Goal: Task Accomplishment & Management: Complete application form

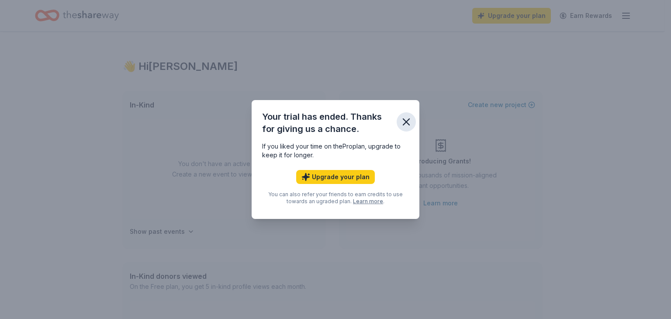
click at [408, 119] on icon "button" at bounding box center [406, 122] width 6 height 6
click at [401, 116] on icon "button" at bounding box center [406, 122] width 12 height 12
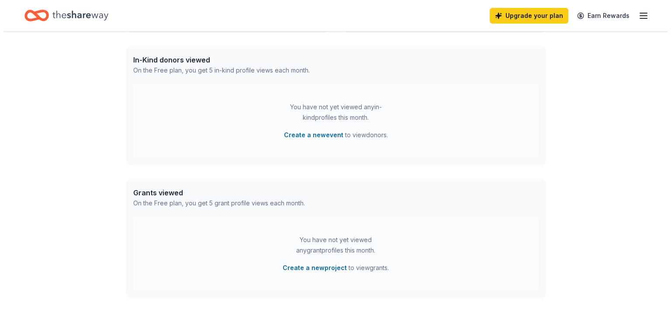
scroll to position [219, 0]
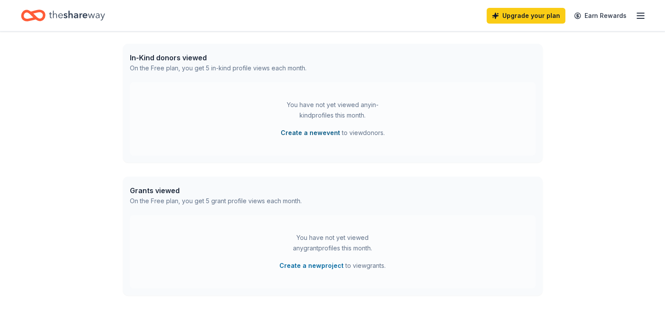
click at [299, 129] on button "Create a new event" at bounding box center [310, 133] width 59 height 10
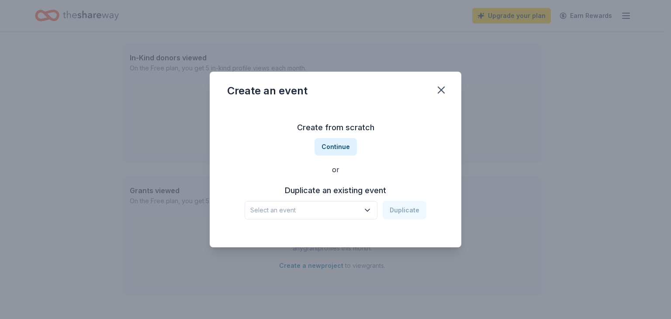
click at [344, 212] on span "Select an event" at bounding box center [304, 210] width 109 height 10
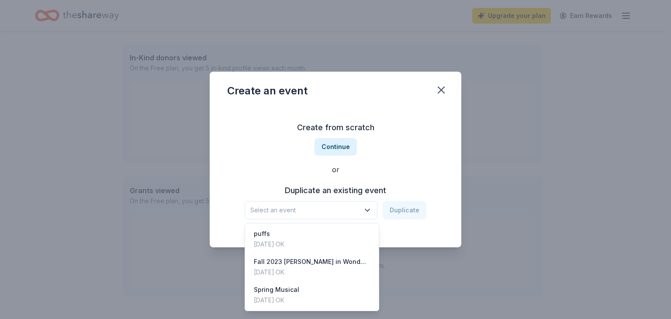
click at [341, 209] on span "Select an event" at bounding box center [304, 210] width 109 height 10
click at [356, 208] on span "Select an event" at bounding box center [304, 210] width 109 height 10
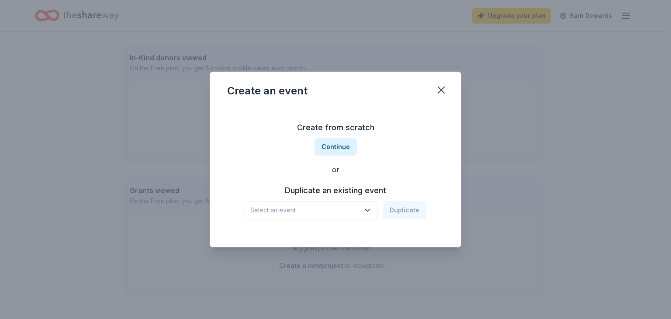
click at [356, 208] on span "Select an event" at bounding box center [304, 210] width 109 height 10
click at [330, 150] on button "Continue" at bounding box center [336, 146] width 42 height 17
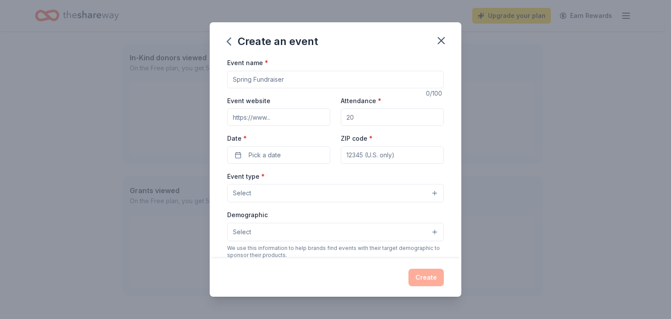
click at [285, 77] on input "Event name *" at bounding box center [335, 79] width 217 height 17
type input "lunch and learn"
click at [276, 155] on span "Pick a date" at bounding box center [265, 155] width 32 height 10
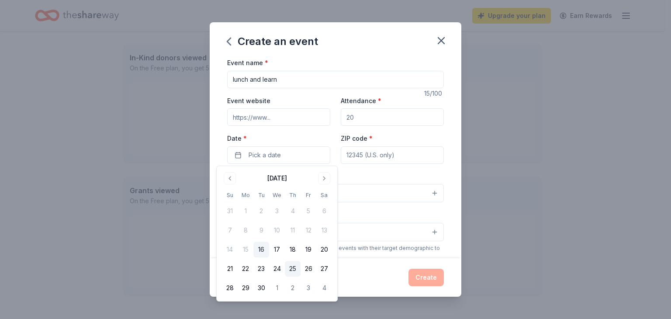
click at [296, 267] on button "25" at bounding box center [293, 269] width 16 height 16
click at [365, 156] on input "ZIP code *" at bounding box center [392, 154] width 103 height 17
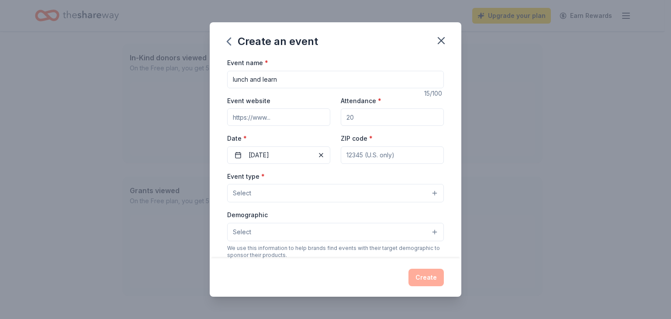
type input "73170"
type input "[STREET_ADDRESS][PERSON_NAME]"
click at [364, 205] on div "Event type * Select Demographic Select We use this information to help brands f…" at bounding box center [335, 263] width 217 height 184
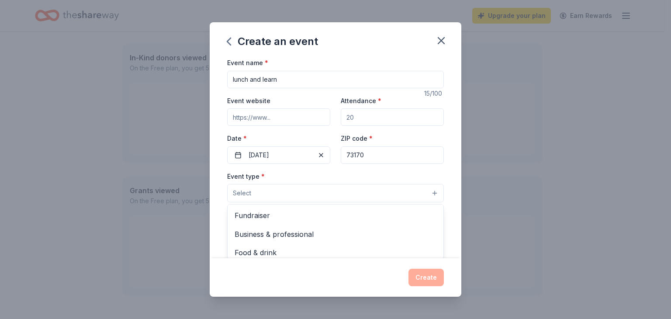
click at [363, 198] on button "Select" at bounding box center [335, 193] width 217 height 18
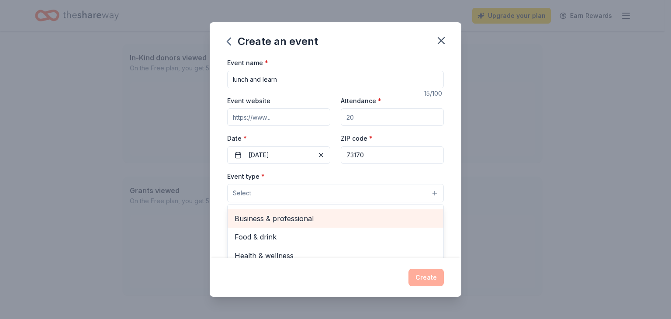
scroll to position [29, 0]
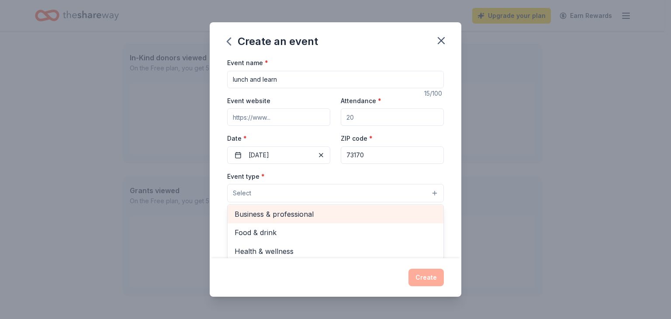
click at [351, 208] on span "Business & professional" at bounding box center [336, 213] width 202 height 11
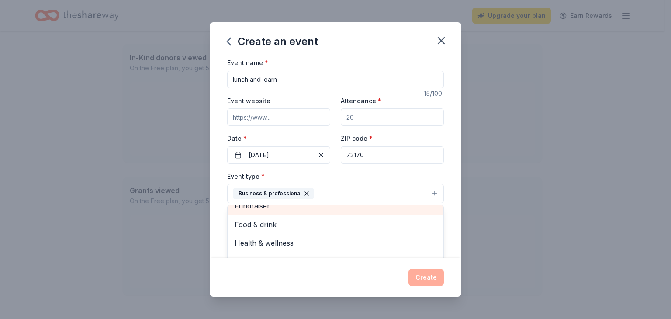
scroll to position [10, 0]
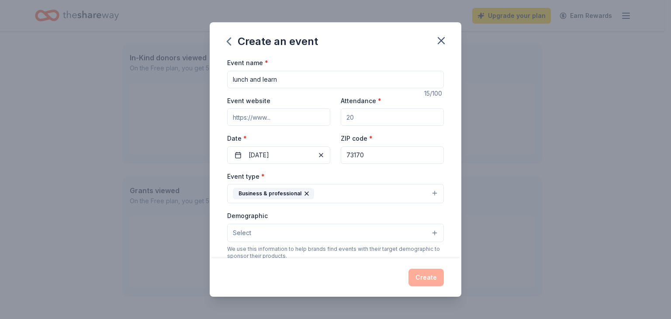
click at [356, 197] on button "Business & professional" at bounding box center [335, 193] width 217 height 19
click at [337, 238] on button "Select" at bounding box center [335, 233] width 217 height 18
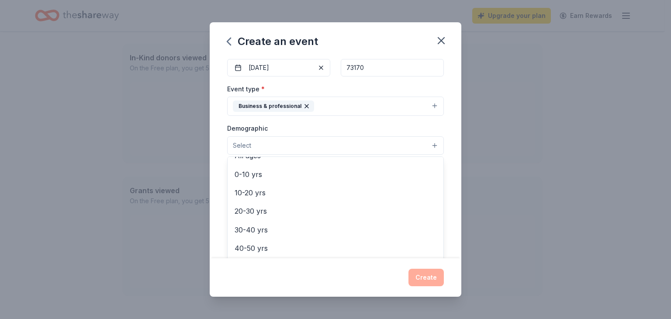
scroll to position [131, 0]
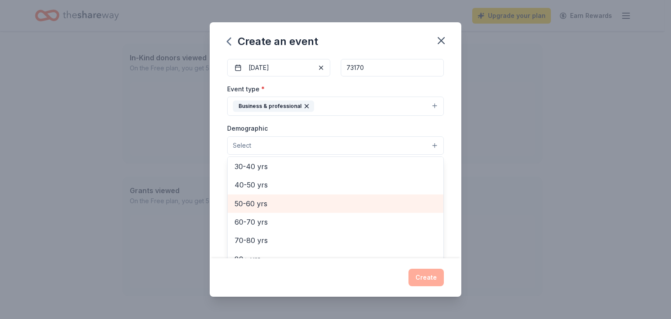
drag, startPoint x: 315, startPoint y: 217, endPoint x: 315, endPoint y: 207, distance: 10.5
click at [315, 207] on div "All genders Mostly men Mostly women All ages [DEMOGRAPHIC_DATA] yrs 10-20 yrs 2…" at bounding box center [335, 208] width 217 height 105
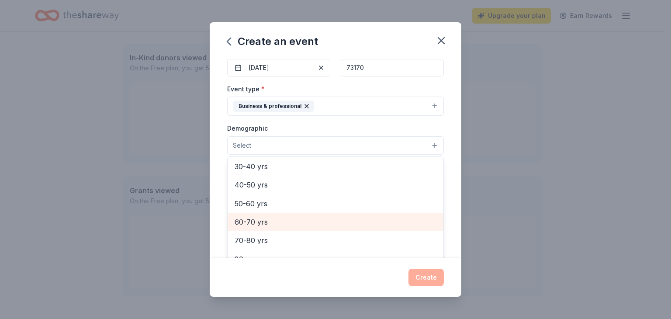
click at [311, 220] on span "60-70 yrs" at bounding box center [336, 221] width 202 height 11
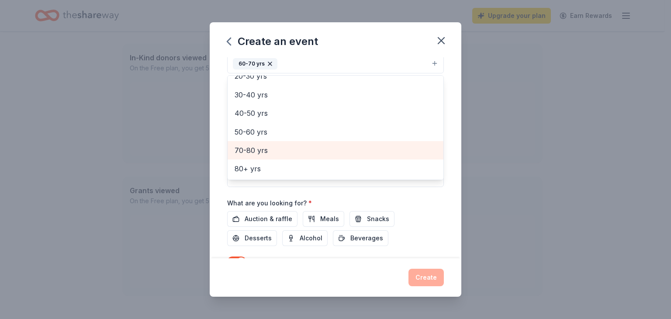
scroll to position [175, 0]
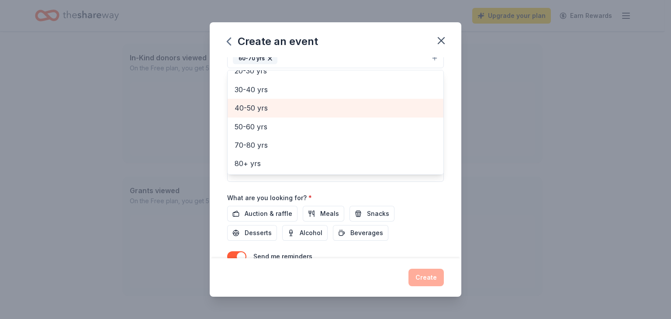
click at [302, 107] on span "40-50 yrs" at bounding box center [336, 107] width 202 height 11
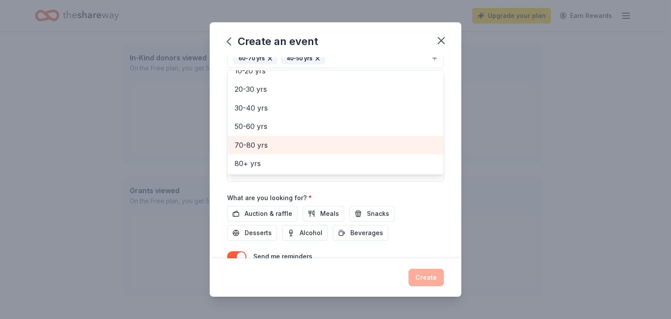
click at [293, 139] on span "70-80 yrs" at bounding box center [336, 144] width 202 height 11
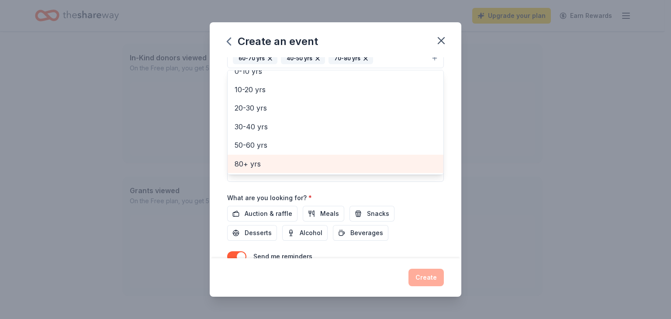
click at [295, 164] on span "80+ yrs" at bounding box center [336, 163] width 202 height 11
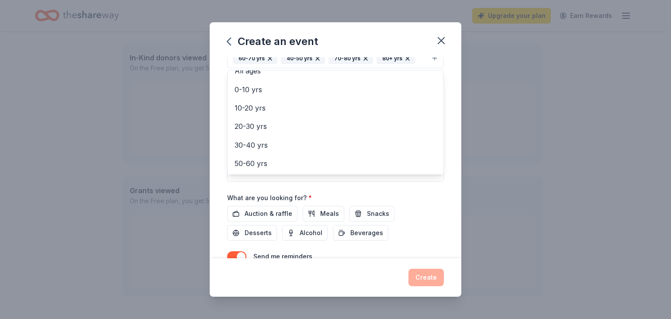
scroll to position [218, 0]
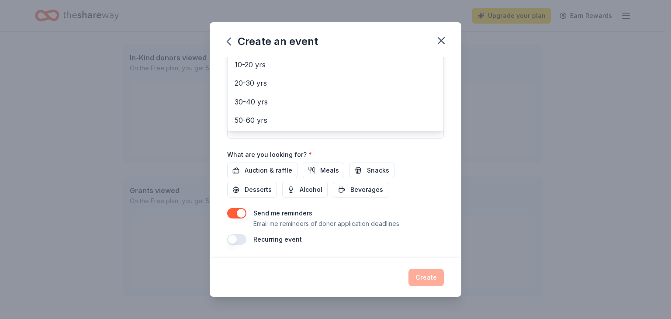
click at [257, 170] on div "Event name * lunch and learn 15 /100 Event website Attendance * Date * [DATE] Z…" at bounding box center [335, 42] width 217 height 406
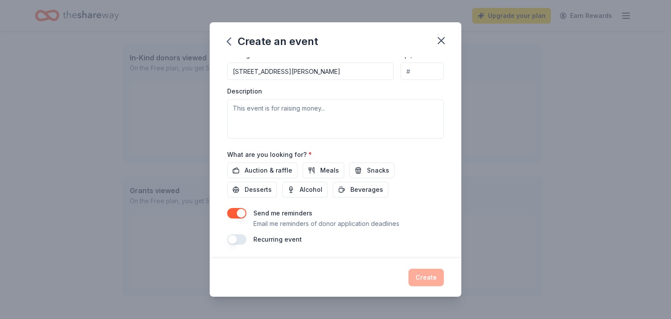
click at [234, 205] on div "Event name * lunch and learn 15 /100 Event website Attendance * Date * [DATE] Z…" at bounding box center [335, 42] width 217 height 406
click at [231, 209] on button "button" at bounding box center [236, 213] width 19 height 10
click at [278, 173] on span "Auction & raffle" at bounding box center [269, 170] width 48 height 10
click at [328, 174] on span "Meals" at bounding box center [329, 170] width 19 height 10
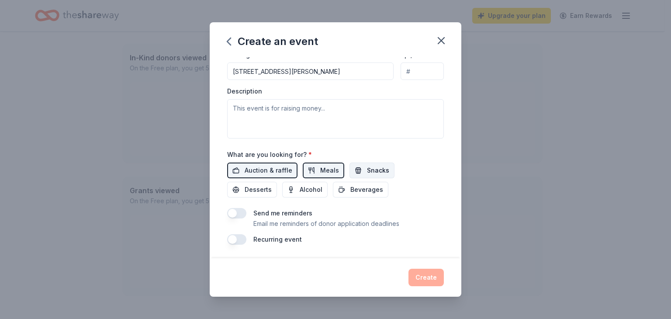
click at [359, 167] on button "Snacks" at bounding box center [372, 171] width 45 height 16
click at [254, 191] on span "Desserts" at bounding box center [258, 189] width 27 height 10
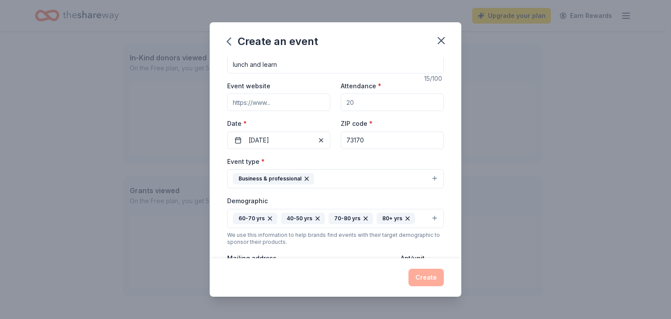
scroll to position [0, 0]
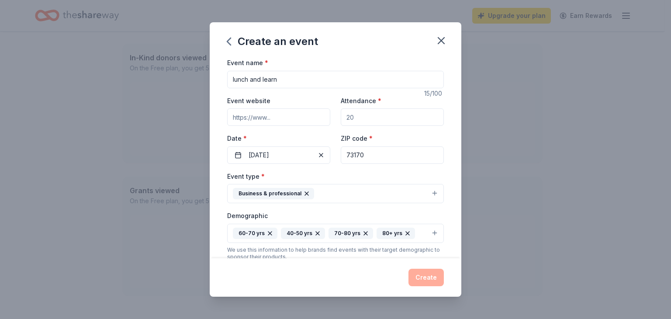
click at [350, 119] on input "Attendance *" at bounding box center [392, 116] width 103 height 17
type input "35"
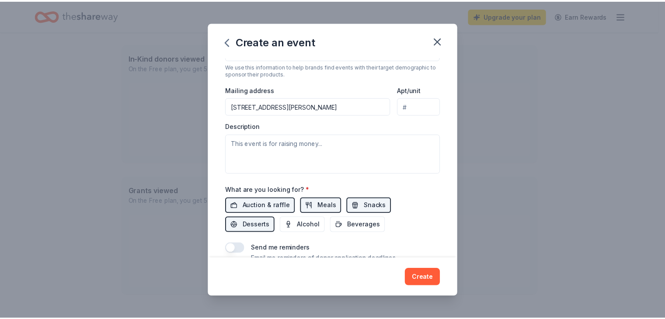
scroll to position [218, 0]
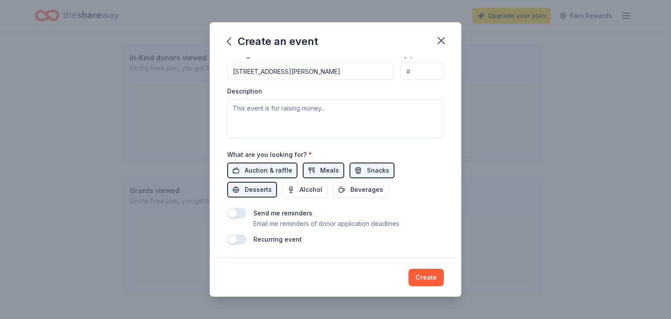
click at [423, 279] on button "Create" at bounding box center [426, 277] width 35 height 17
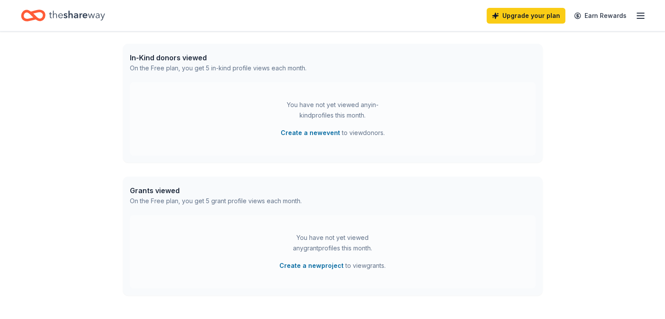
scroll to position [151, 0]
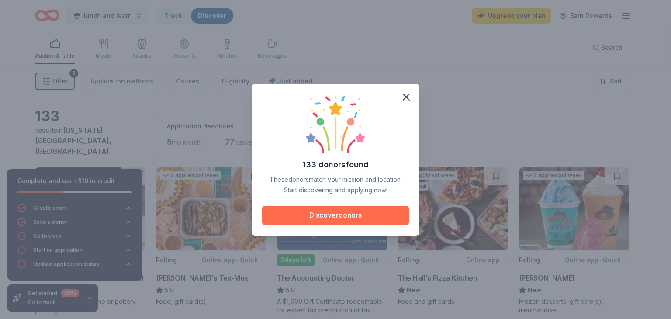
click at [365, 206] on button "Discover donors" at bounding box center [335, 215] width 147 height 19
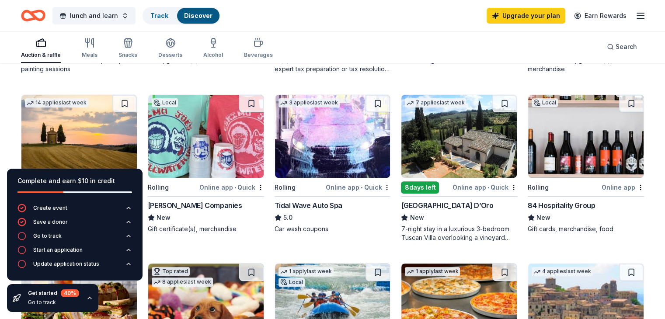
scroll to position [262, 0]
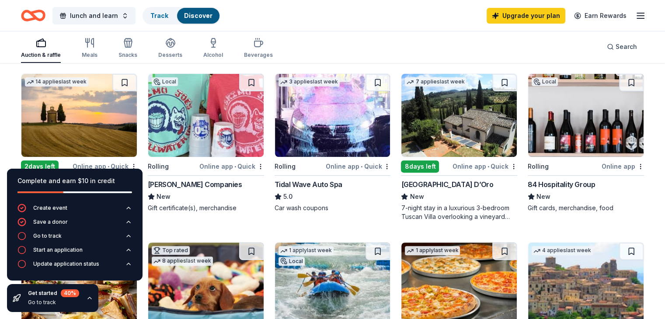
click at [337, 119] on img at bounding box center [332, 115] width 115 height 83
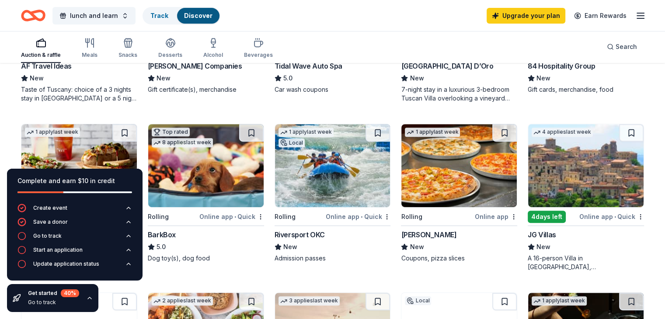
scroll to position [393, 0]
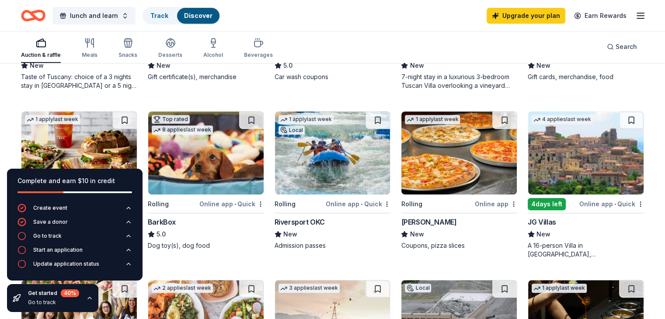
click at [451, 131] on img at bounding box center [458, 152] width 115 height 83
click at [445, 160] on img at bounding box center [458, 152] width 115 height 83
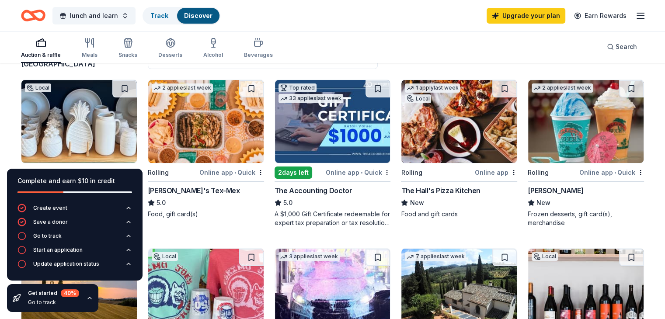
scroll to position [0, 0]
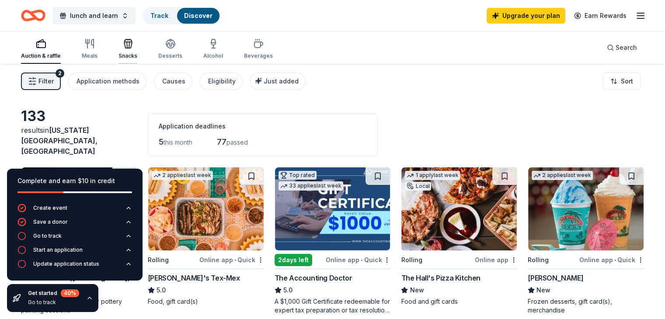
click at [137, 42] on div "button" at bounding box center [127, 43] width 19 height 10
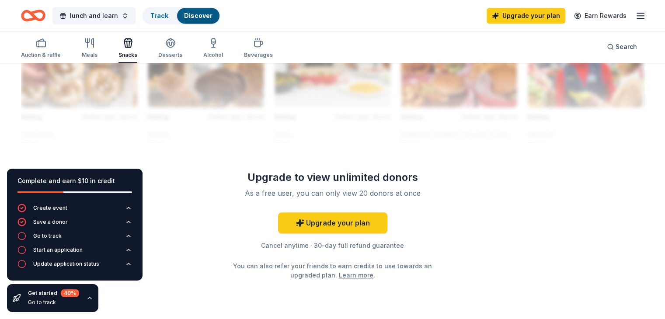
scroll to position [656, 0]
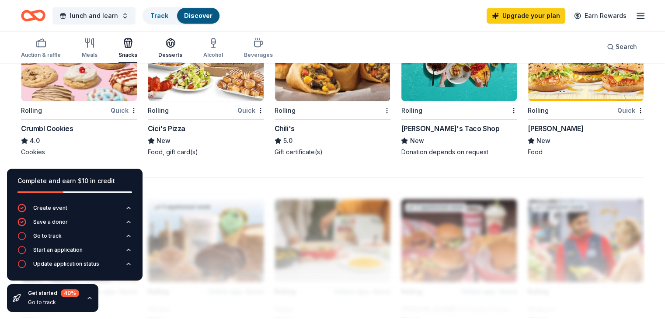
click at [182, 45] on div "button" at bounding box center [170, 43] width 24 height 10
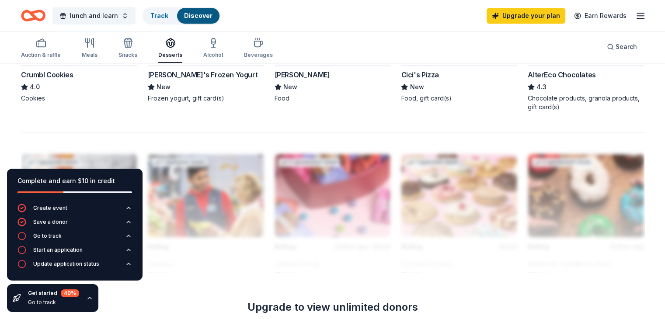
scroll to position [568, 0]
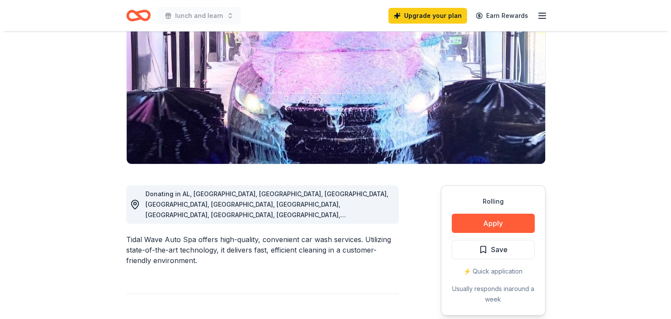
scroll to position [175, 0]
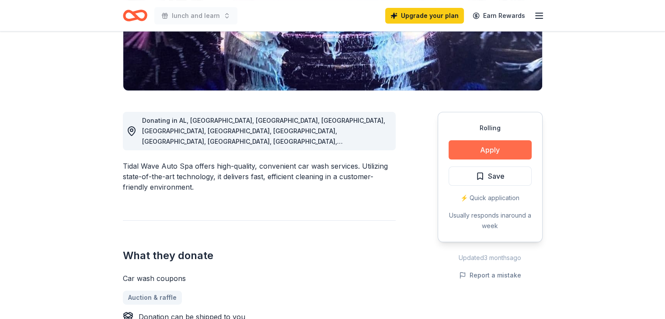
click at [492, 154] on button "Apply" at bounding box center [489, 149] width 83 height 19
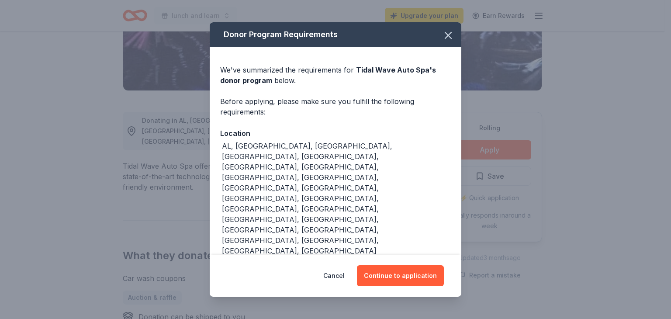
drag, startPoint x: 381, startPoint y: 268, endPoint x: 362, endPoint y: 194, distance: 76.2
click at [364, 196] on div "Donor Program Requirements We've summarized the requirements for Tidal Wave Aut…" at bounding box center [336, 159] width 252 height 274
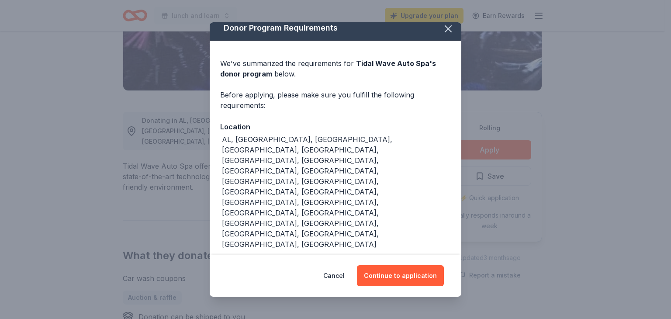
scroll to position [0, 0]
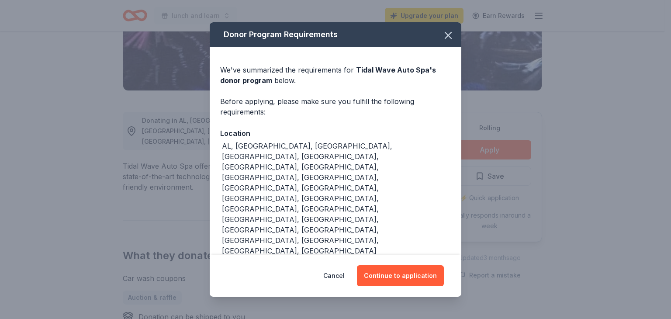
drag, startPoint x: 341, startPoint y: 274, endPoint x: 341, endPoint y: 188, distance: 85.7
click at [341, 188] on div "Donor Program Requirements We've summarized the requirements for Tidal Wave Aut…" at bounding box center [336, 159] width 252 height 274
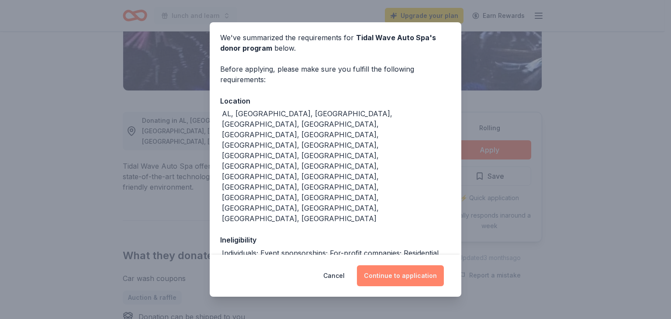
click at [428, 281] on button "Continue to application" at bounding box center [400, 275] width 87 height 21
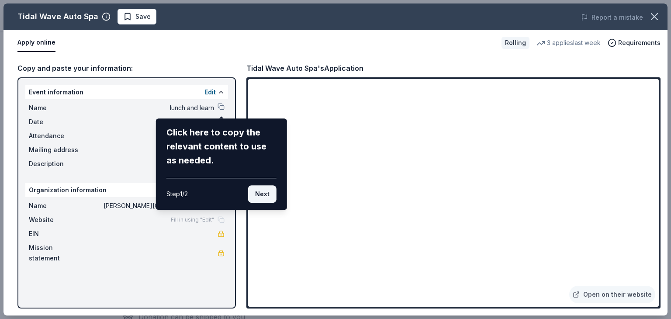
click at [271, 194] on button "Next" at bounding box center [262, 193] width 28 height 17
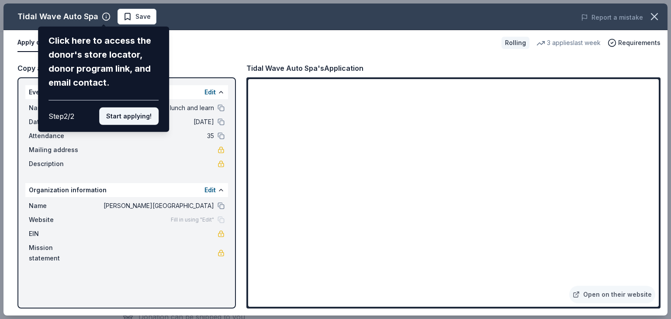
click at [148, 115] on button "Start applying!" at bounding box center [128, 116] width 59 height 17
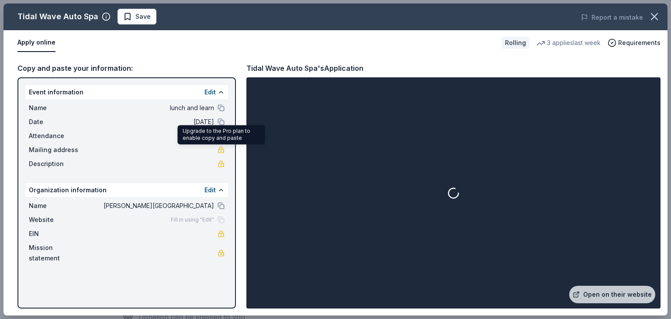
click at [224, 149] on link at bounding box center [221, 149] width 7 height 7
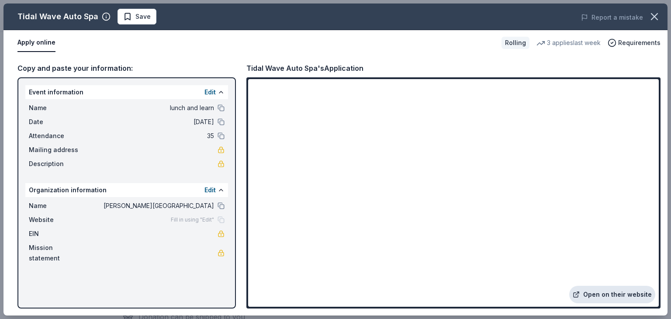
click at [588, 294] on link "Open on their website" at bounding box center [612, 294] width 86 height 17
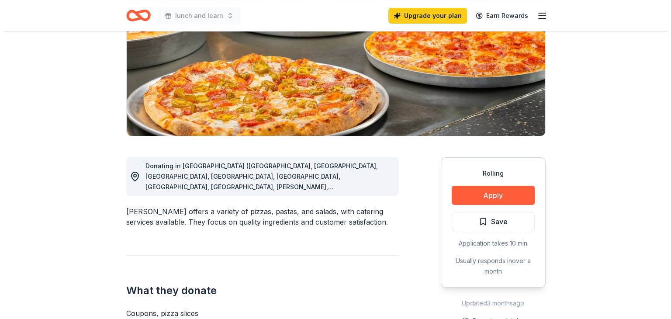
scroll to position [131, 0]
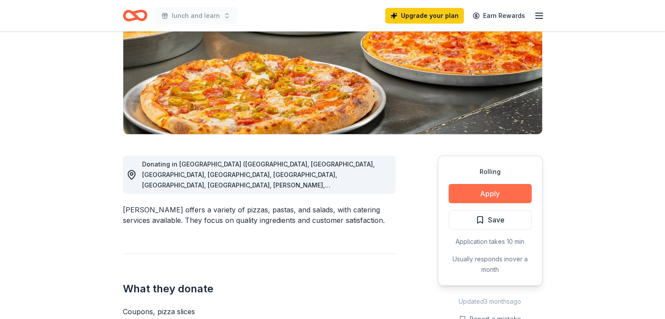
click at [514, 194] on button "Apply" at bounding box center [489, 193] width 83 height 19
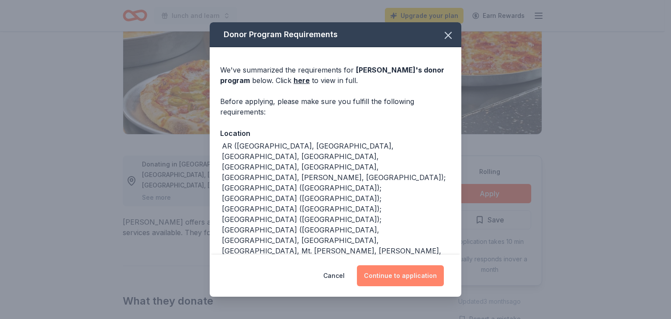
click at [396, 279] on button "Continue to application" at bounding box center [400, 275] width 87 height 21
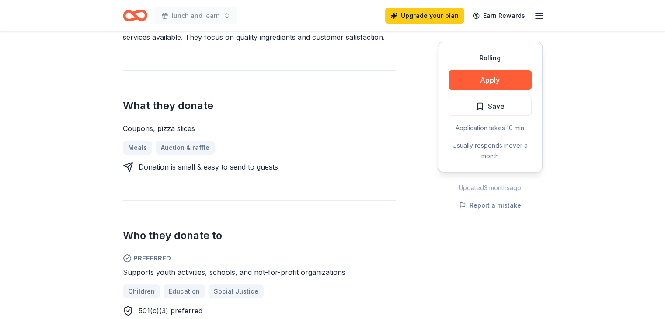
scroll to position [262, 0]
